Goal: Find specific page/section: Locate a particular part of the current website

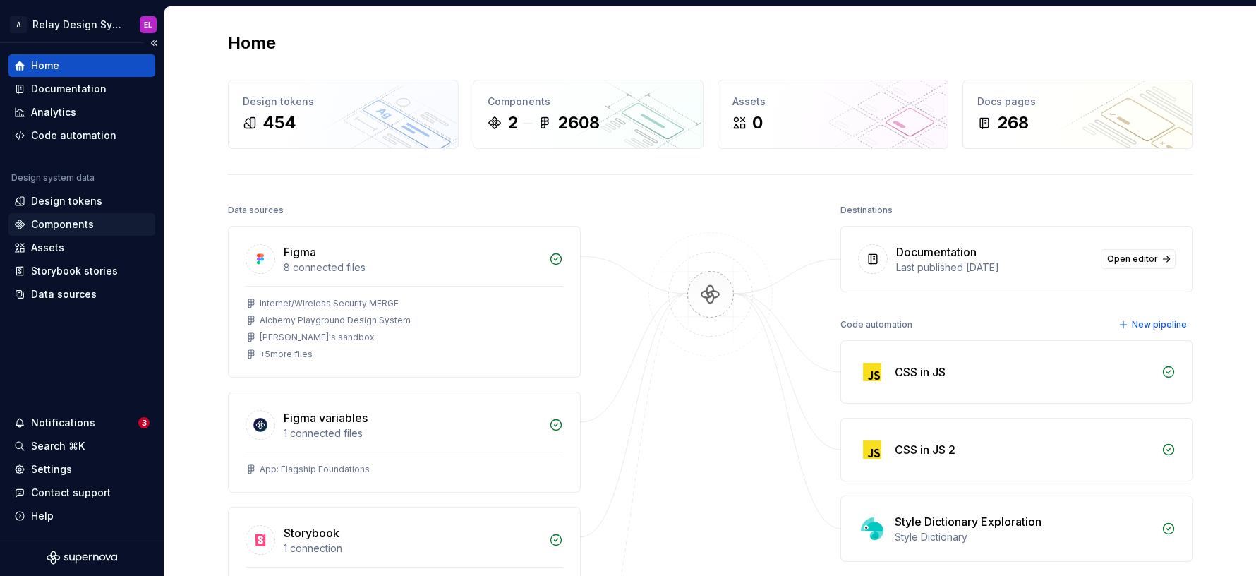
click at [56, 217] on div "Components" at bounding box center [81, 224] width 147 height 23
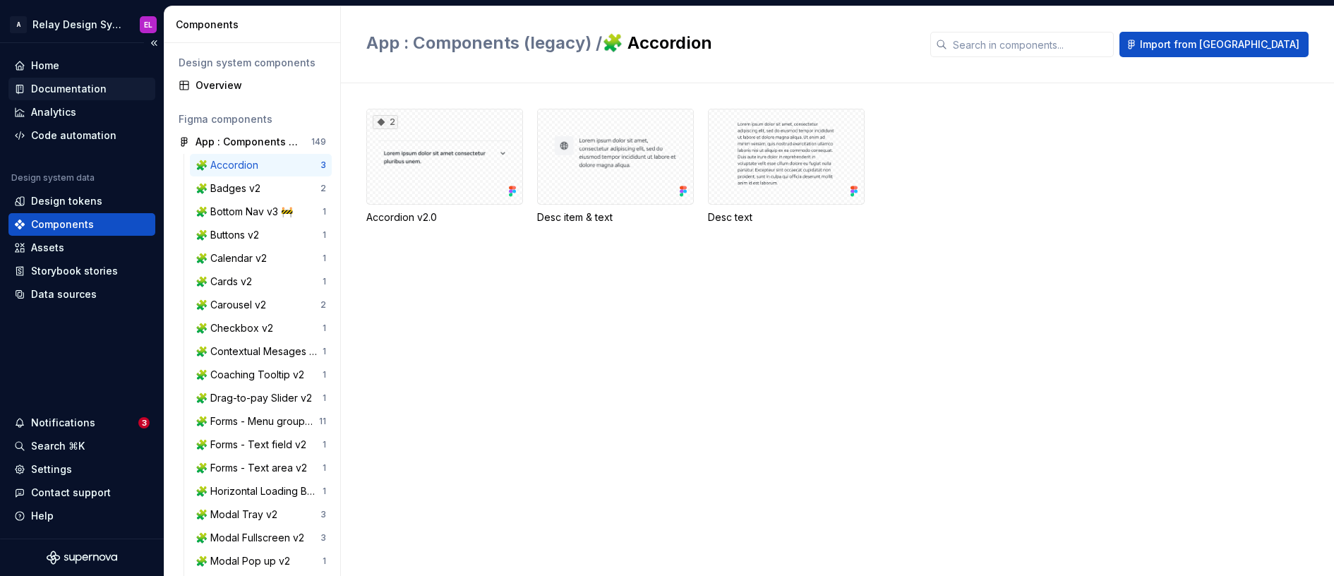
click at [52, 87] on div "Documentation" at bounding box center [68, 89] width 75 height 14
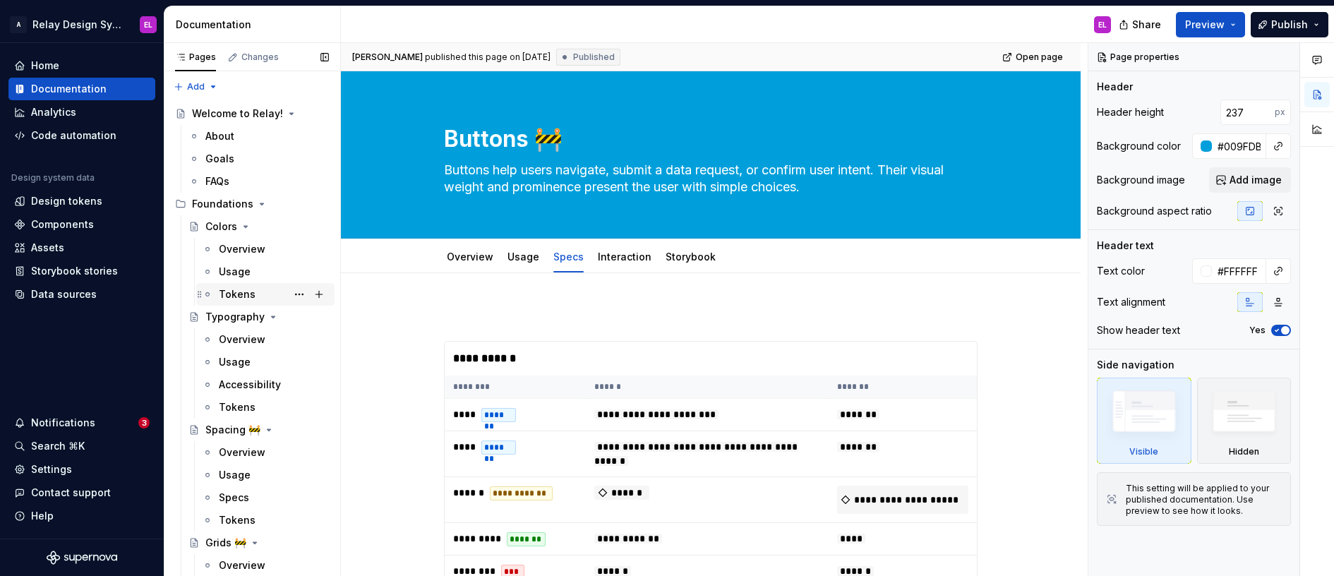
click at [235, 289] on div "Tokens" at bounding box center [237, 294] width 37 height 14
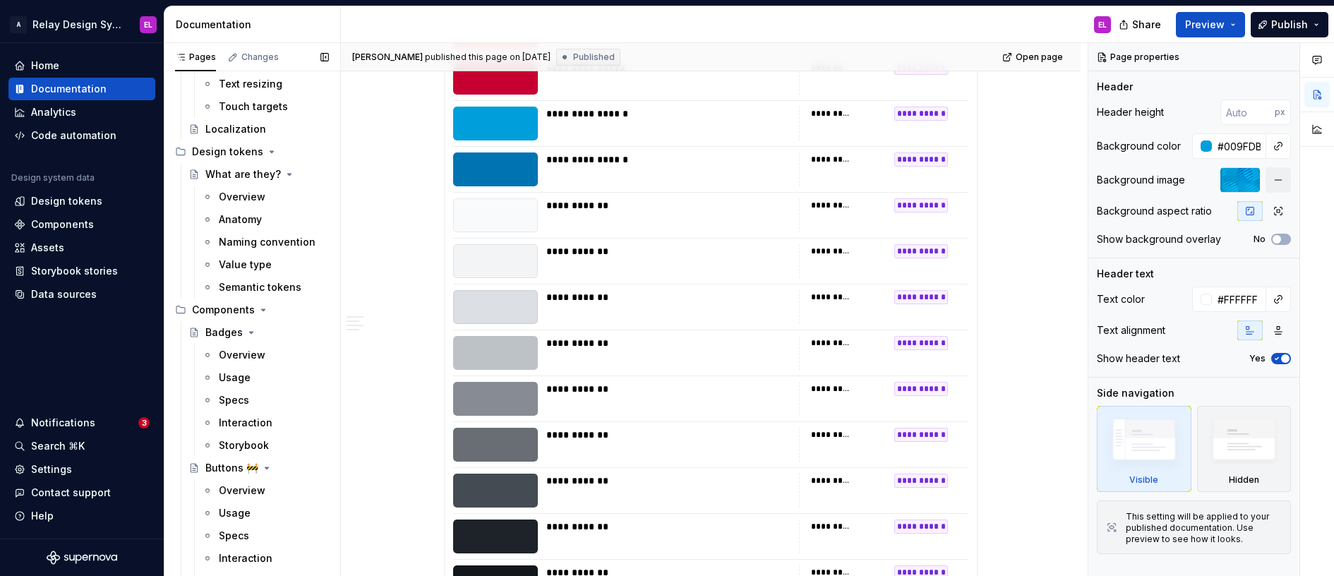
scroll to position [1707, 0]
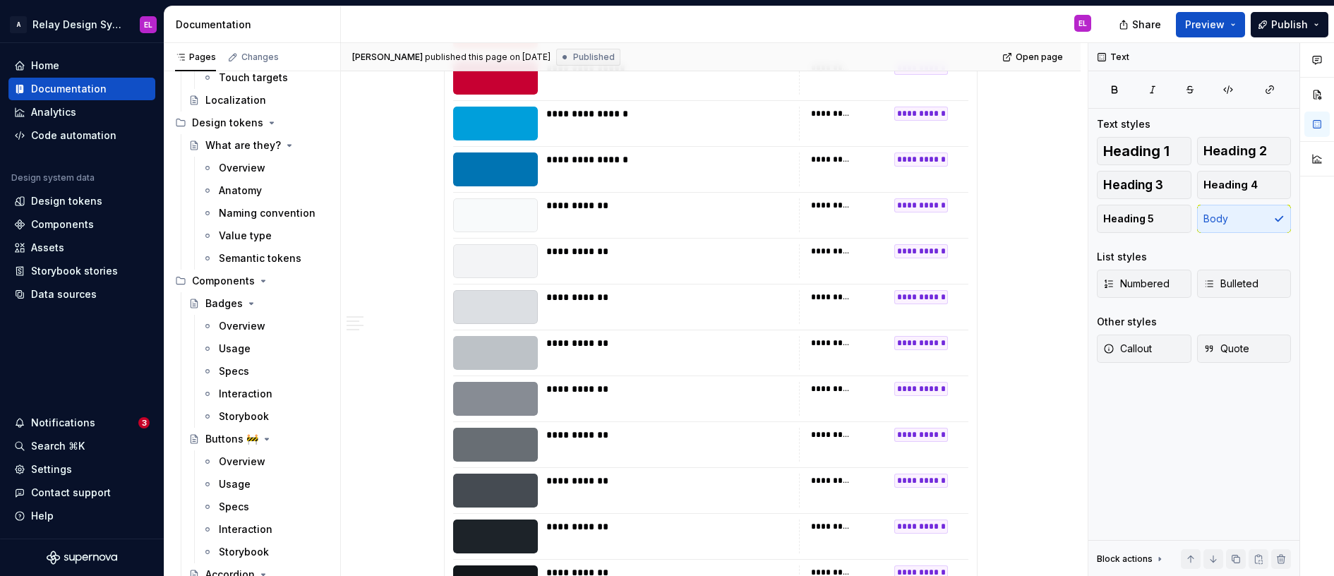
type textarea "*"
